Goal: Information Seeking & Learning: Learn about a topic

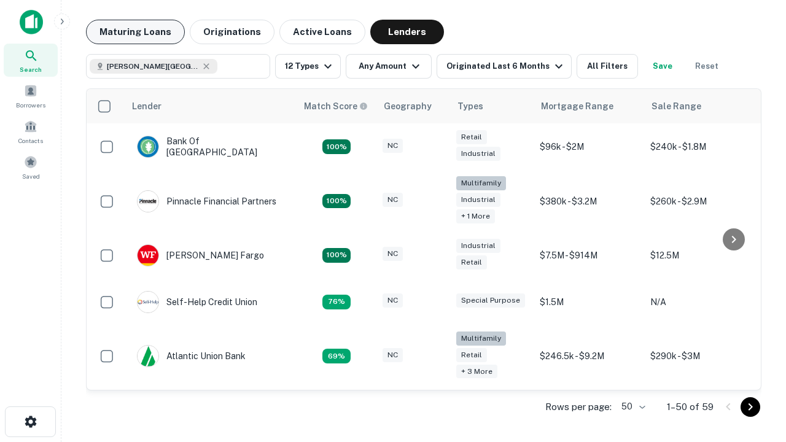
click at [135, 32] on button "Maturing Loans" at bounding box center [135, 32] width 99 height 25
